Goal: Information Seeking & Learning: Check status

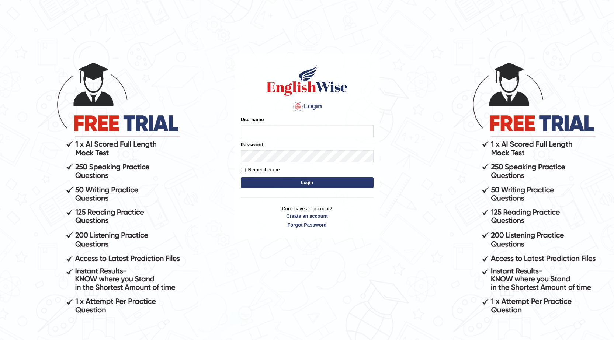
click at [249, 128] on input "Username" at bounding box center [307, 131] width 133 height 13
type input "g"
type input "Gurmeet01"
click at [267, 177] on form "Please fix the following errors: Username Gurmeet01 Password Remember me Login" at bounding box center [307, 153] width 133 height 74
click at [268, 179] on button "Login" at bounding box center [307, 182] width 133 height 11
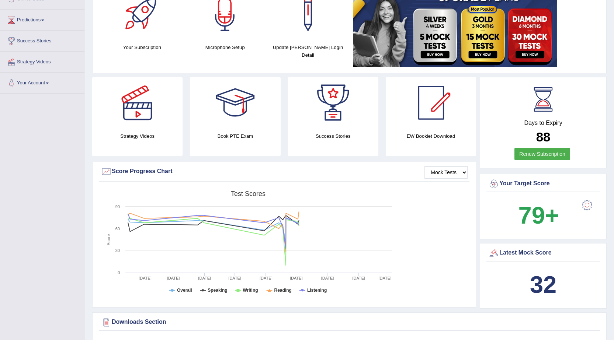
scroll to position [184, 0]
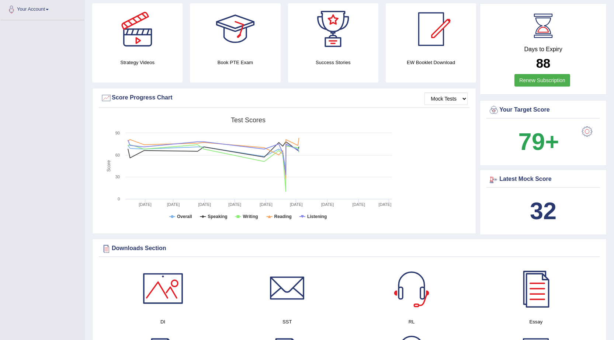
click at [540, 206] on b "32" at bounding box center [543, 211] width 27 height 27
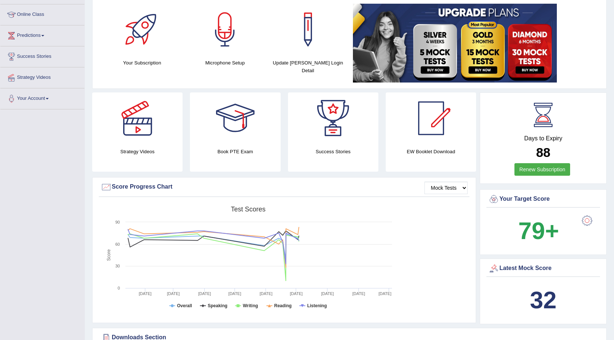
scroll to position [0, 0]
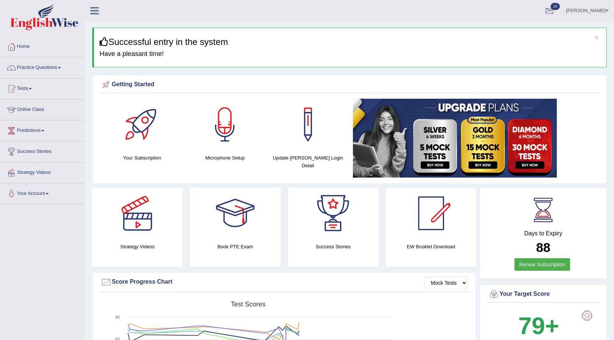
click at [560, 13] on link "24" at bounding box center [549, 9] width 22 height 19
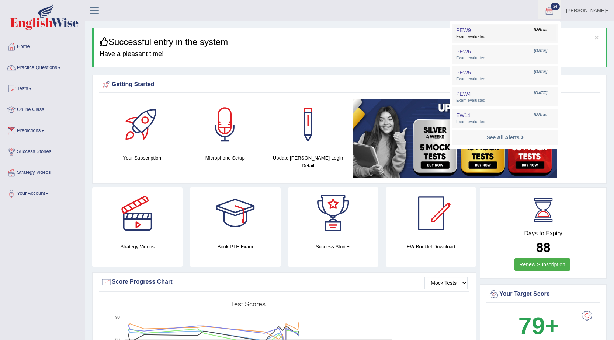
click at [514, 37] on span "Exam evaluated" at bounding box center [505, 37] width 98 height 6
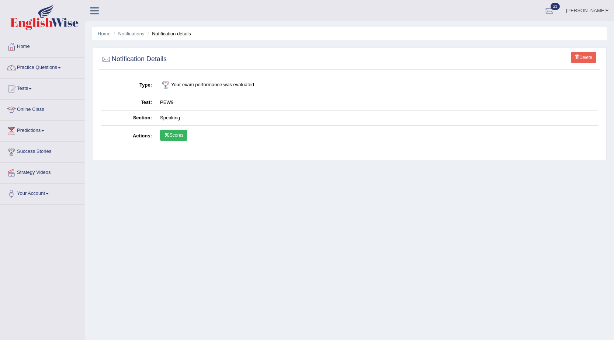
click at [179, 133] on link "Scores" at bounding box center [173, 135] width 27 height 11
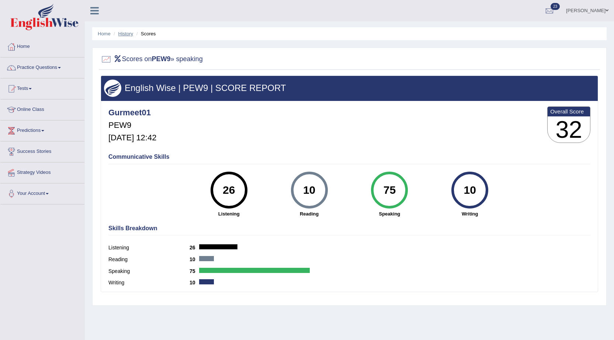
click at [131, 32] on link "History" at bounding box center [125, 34] width 15 height 6
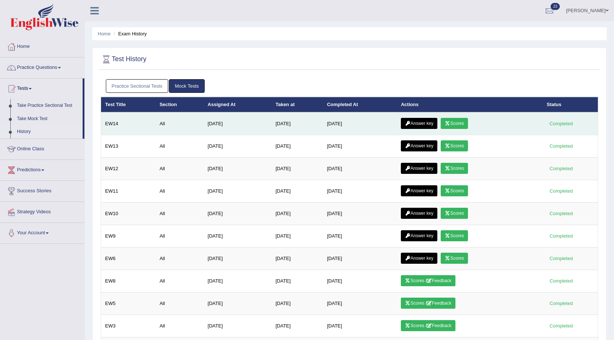
click at [419, 126] on link "Answer key" at bounding box center [419, 123] width 36 height 11
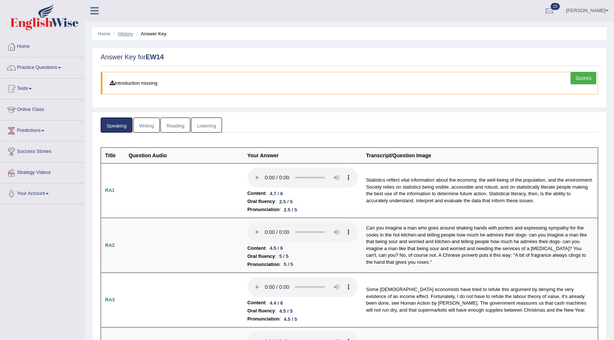
click at [125, 32] on link "History" at bounding box center [125, 34] width 15 height 6
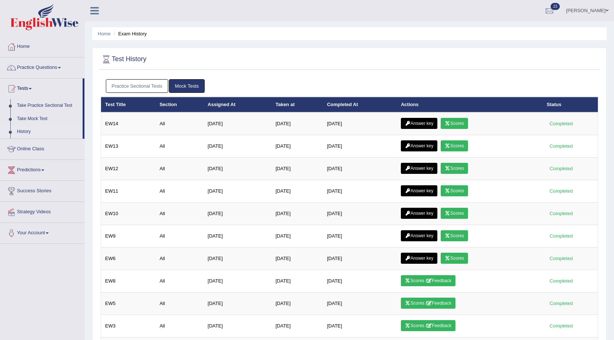
click at [152, 84] on link "Practice Sectional Tests" at bounding box center [137, 86] width 63 height 14
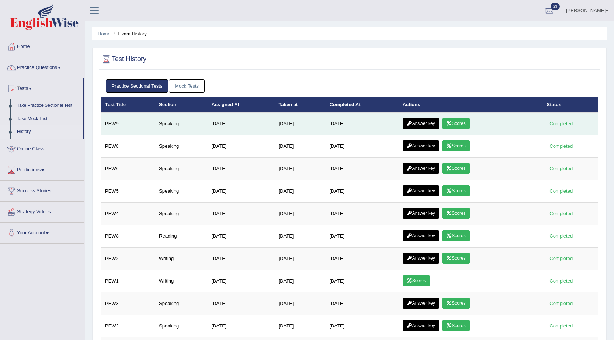
click at [457, 125] on link "Scores" at bounding box center [455, 123] width 27 height 11
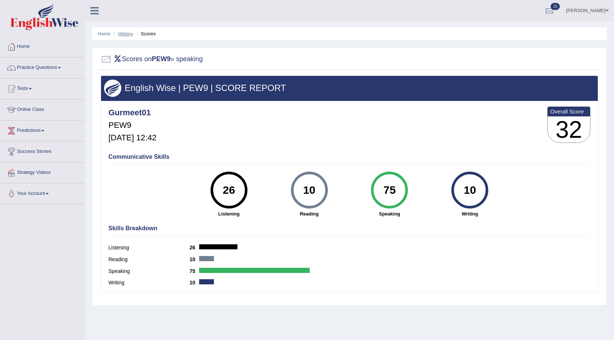
click at [128, 34] on link "History" at bounding box center [125, 34] width 15 height 6
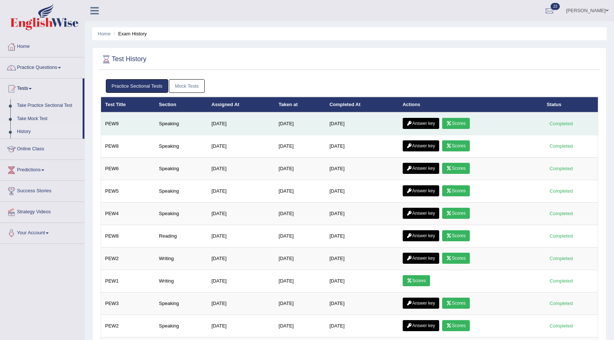
click at [412, 121] on icon at bounding box center [409, 123] width 6 height 4
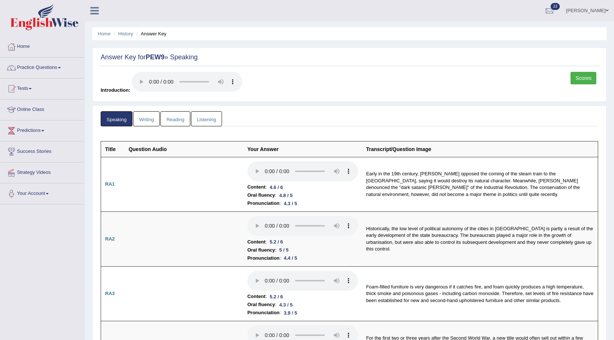
click at [154, 115] on link "Writing" at bounding box center [146, 118] width 27 height 15
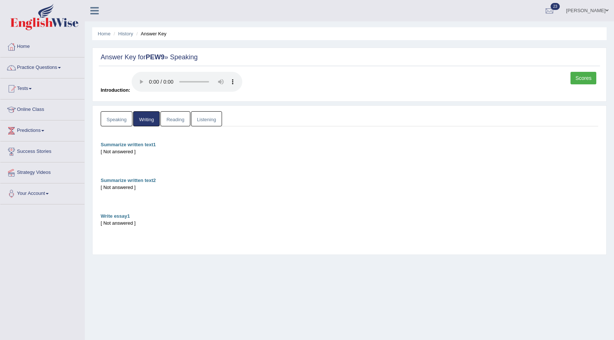
click at [164, 118] on link "Reading" at bounding box center [174, 118] width 29 height 15
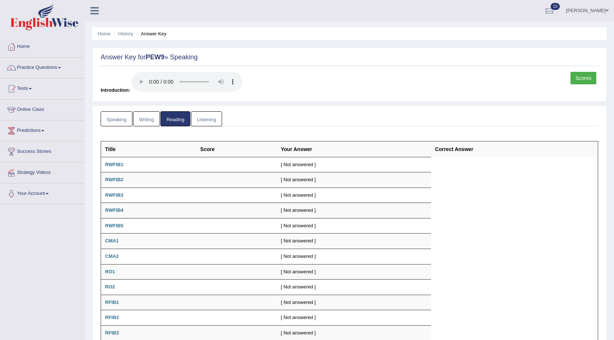
click at [195, 121] on link "Listening" at bounding box center [206, 118] width 31 height 15
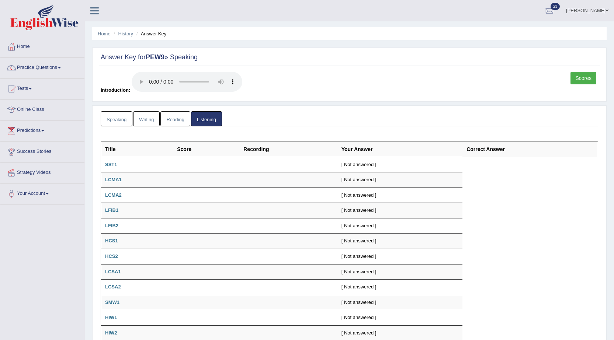
click at [126, 118] on link "Speaking" at bounding box center [117, 118] width 32 height 15
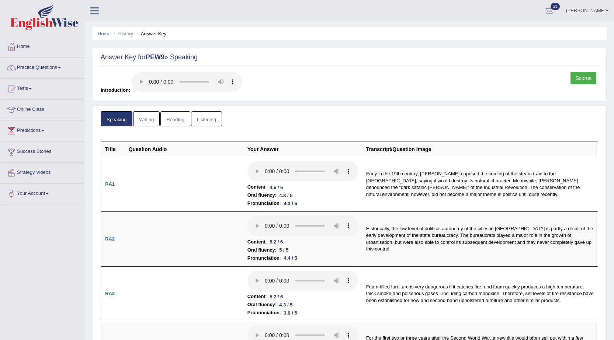
click at [153, 115] on link "Writing" at bounding box center [146, 118] width 27 height 15
